Goal: Information Seeking & Learning: Understand process/instructions

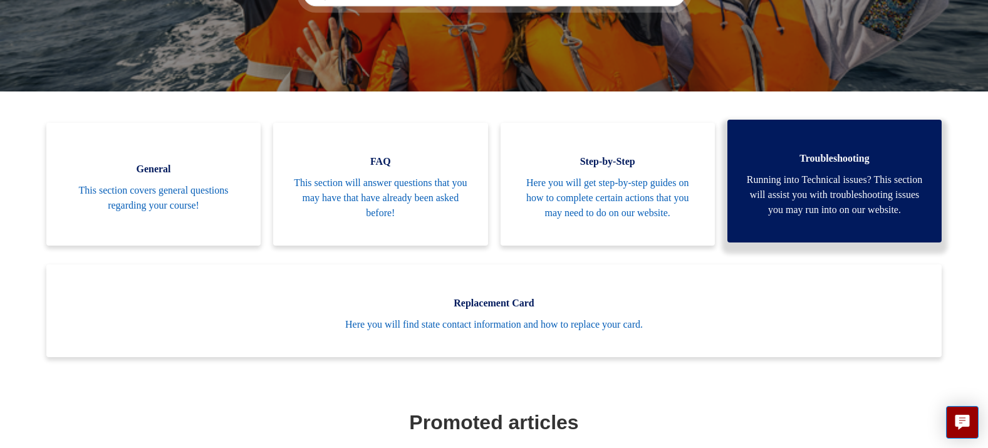
scroll to position [187, 0]
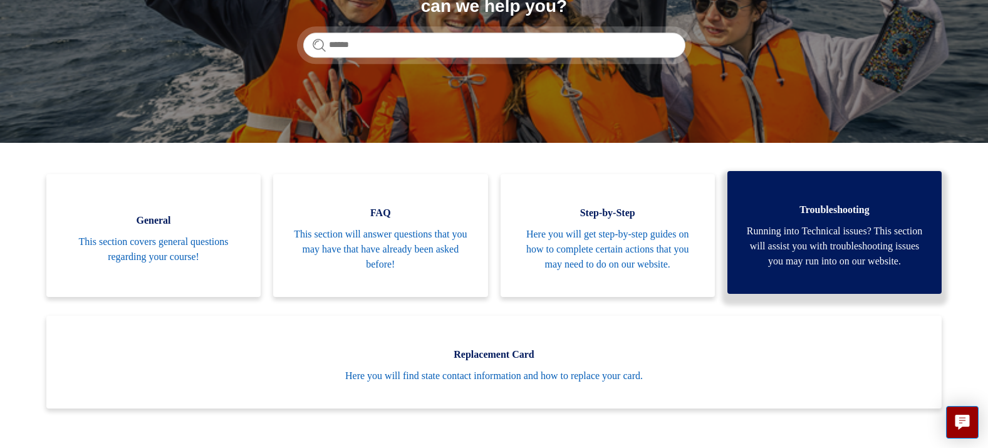
click at [840, 235] on span "Running into Technical issues? This section will assist you with troubleshootin…" at bounding box center [834, 246] width 177 height 45
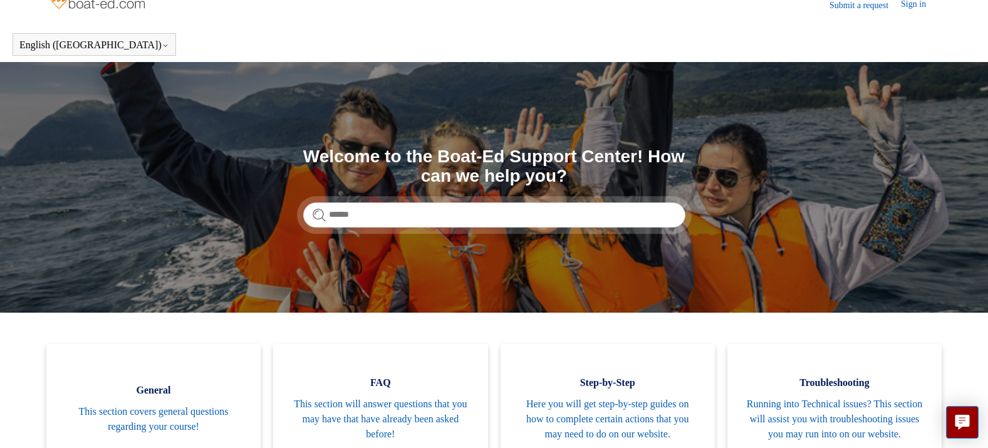
scroll to position [0, 0]
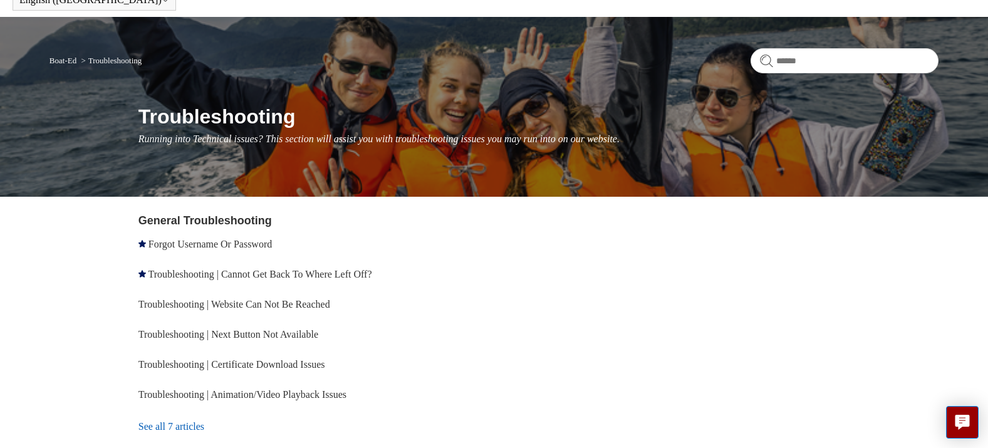
scroll to position [125, 0]
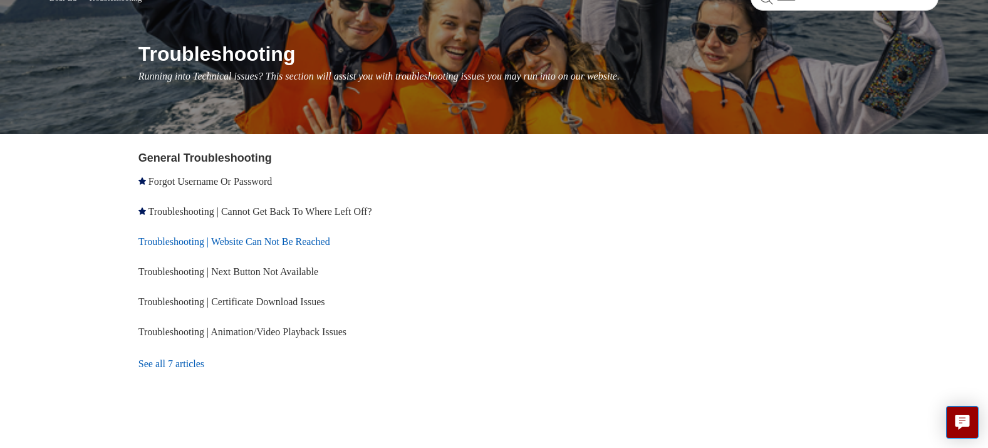
click at [317, 236] on link "Troubleshooting | Website Can Not Be Reached" at bounding box center [234, 241] width 192 height 11
